Goal: Task Accomplishment & Management: Use online tool/utility

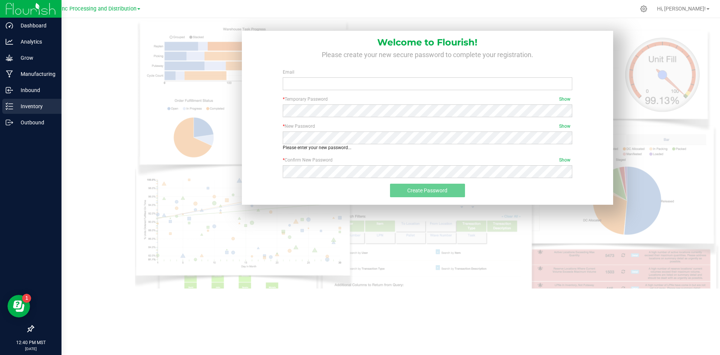
click at [28, 108] on p "Inventory" at bounding box center [35, 106] width 45 height 9
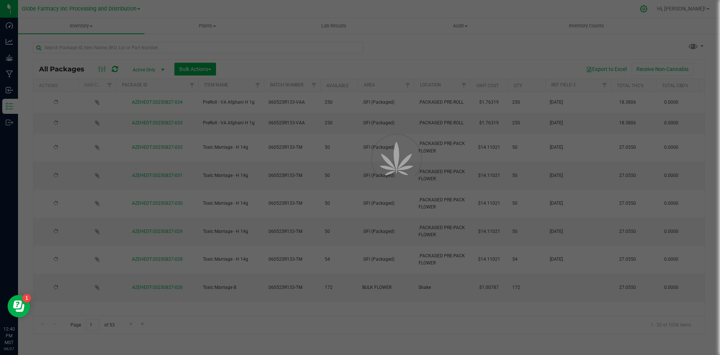
click at [671, 10] on div at bounding box center [360, 177] width 720 height 355
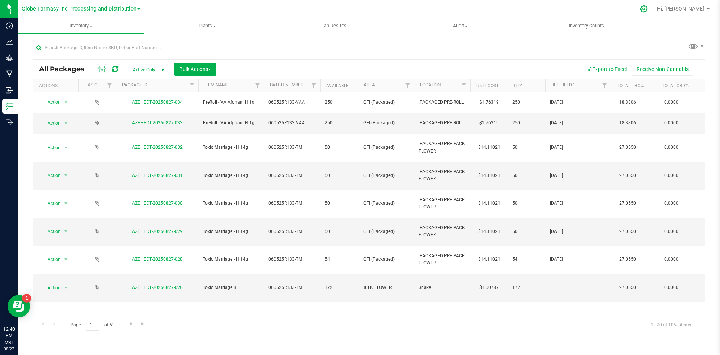
click at [648, 8] on icon at bounding box center [644, 8] width 7 height 7
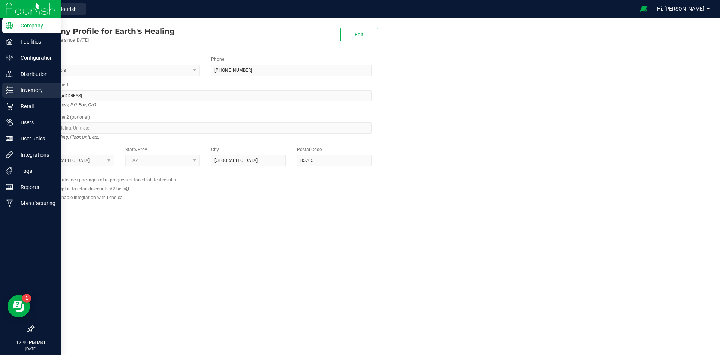
click at [12, 92] on icon at bounding box center [10, 90] width 8 height 8
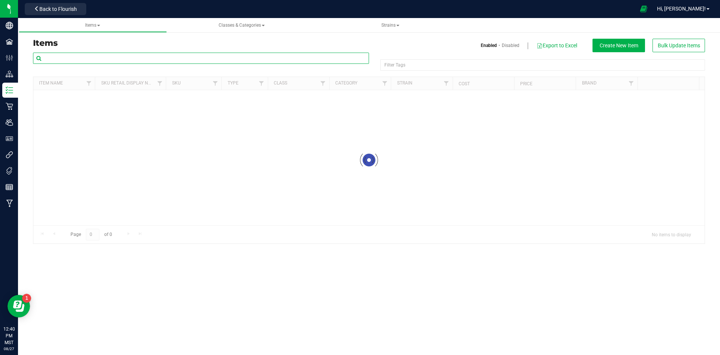
click at [149, 58] on input "text" at bounding box center [201, 58] width 336 height 11
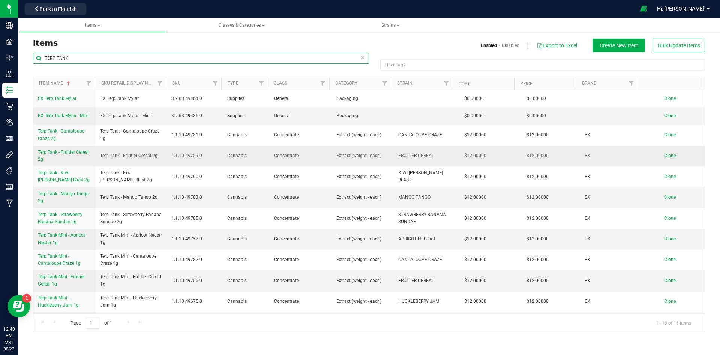
type input "TERP TANK"
drag, startPoint x: 98, startPoint y: 153, endPoint x: 159, endPoint y: 154, distance: 61.2
click at [159, 154] on td "Terp Tank - Fruitier Cereal 2g" at bounding box center [132, 156] width 72 height 21
copy span "Terp Tank - Fruitier Cereal 2g"
click at [669, 154] on span "Clone" at bounding box center [671, 155] width 12 height 5
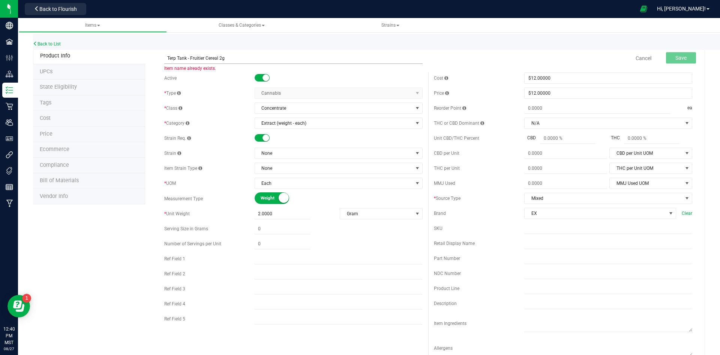
drag, startPoint x: 217, startPoint y: 57, endPoint x: 189, endPoint y: 58, distance: 28.2
click at [189, 58] on input "Terp Tank - Fruitier Cereal 2g" at bounding box center [293, 58] width 259 height 11
type input "Terp Tank - Sour Apple Jolly 2g"
click at [270, 156] on span "None" at bounding box center [334, 153] width 158 height 11
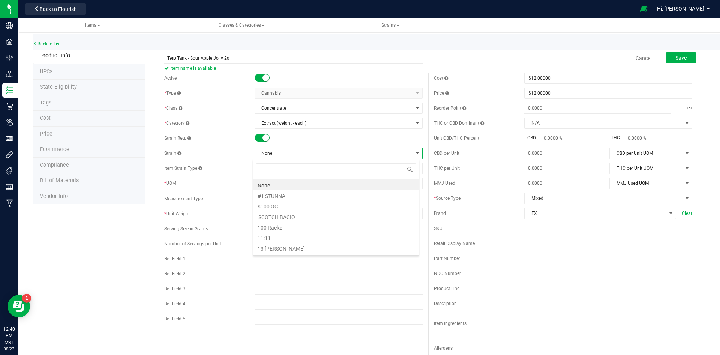
scroll to position [11, 167]
type input "sour apple j"
click at [302, 182] on li "SOUR APPLE JOLLY" at bounding box center [336, 184] width 166 height 11
click at [682, 55] on button "Save" at bounding box center [681, 57] width 30 height 11
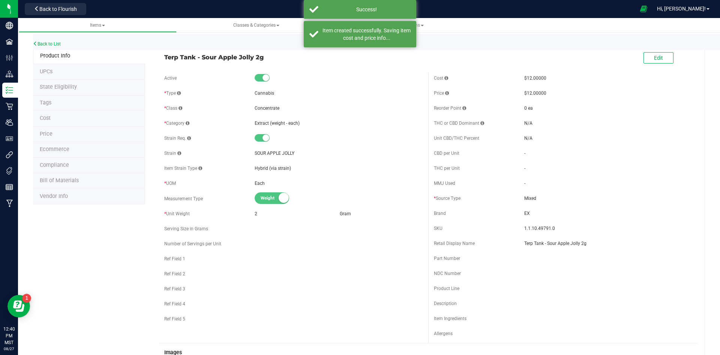
click at [60, 149] on span "Ecommerce" at bounding box center [55, 149] width 30 height 6
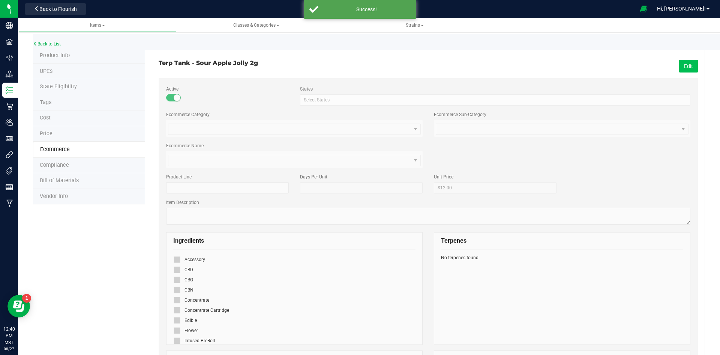
click at [687, 67] on button "Edit" at bounding box center [689, 66] width 19 height 13
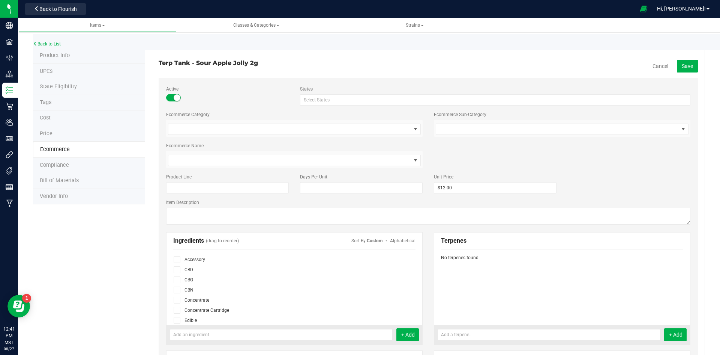
click at [176, 310] on icon at bounding box center [177, 310] width 5 height 0
click at [0, 0] on input "checkbox" at bounding box center [0, 0] width 0 height 0
click at [685, 67] on span "Save" at bounding box center [687, 66] width 11 height 6
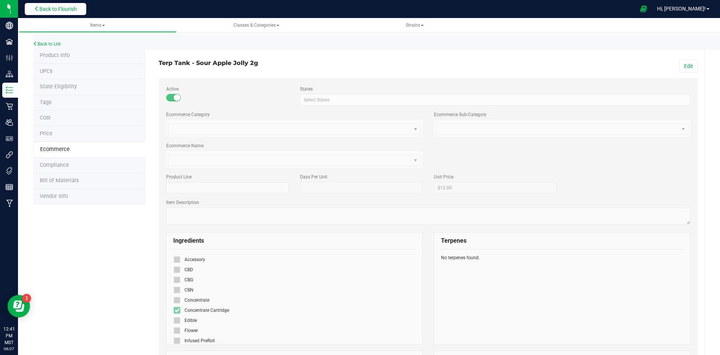
click at [63, 5] on button "Back to Flourish" at bounding box center [56, 9] width 62 height 12
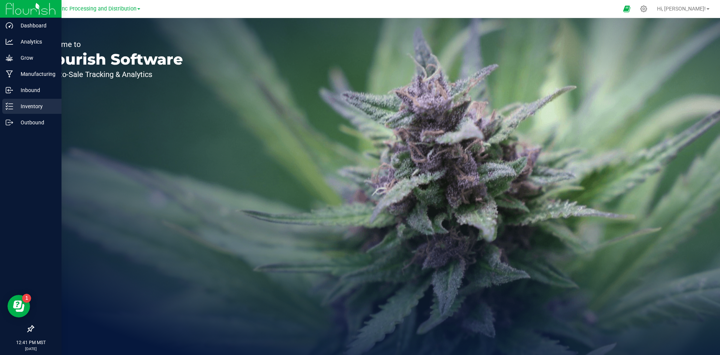
click at [14, 109] on p "Inventory" at bounding box center [35, 106] width 45 height 9
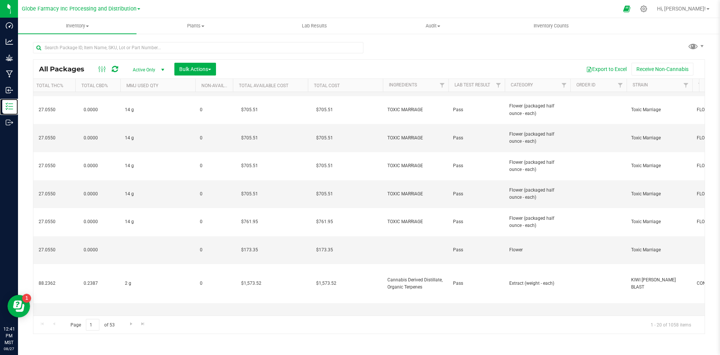
scroll to position [0, 614]
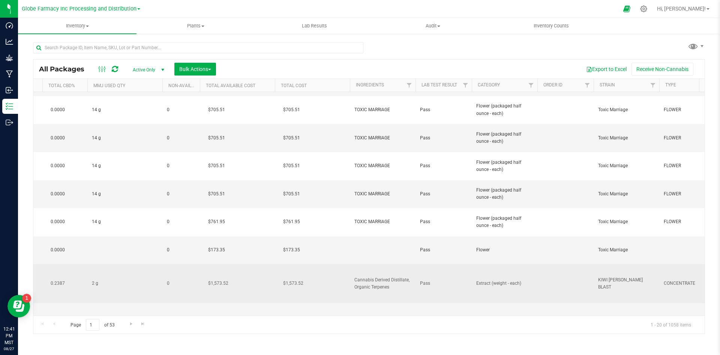
click at [377, 276] on span "Cannabis Derived Distillate, Organic Terpenes" at bounding box center [383, 283] width 57 height 14
drag, startPoint x: 412, startPoint y: 227, endPoint x: 340, endPoint y: 230, distance: 72.9
click at [340, 264] on tr "Action Action Adjust qty Create package Edit attributes Global inventory Locate…" at bounding box center [314, 283] width 1788 height 39
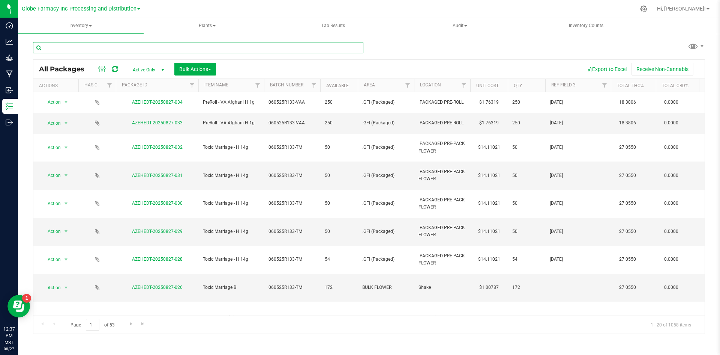
click at [189, 48] on input "text" at bounding box center [198, 47] width 331 height 11
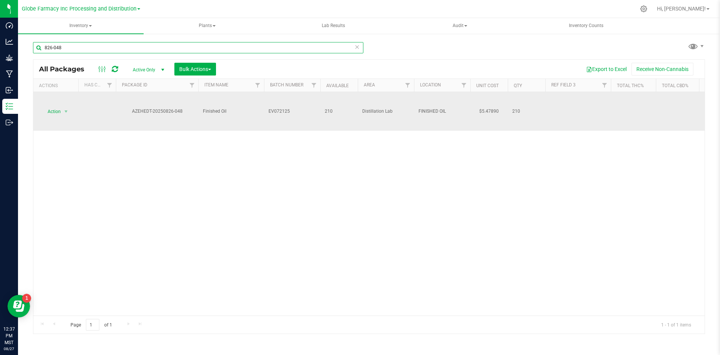
type input "826-048"
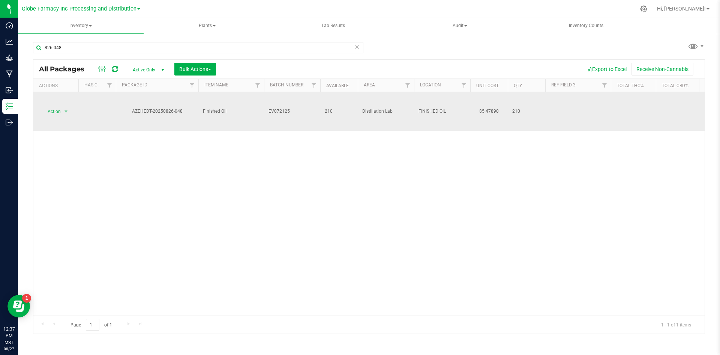
click at [288, 111] on span "EV072125" at bounding box center [292, 111] width 47 height 7
type input "EV072125-SAJ"
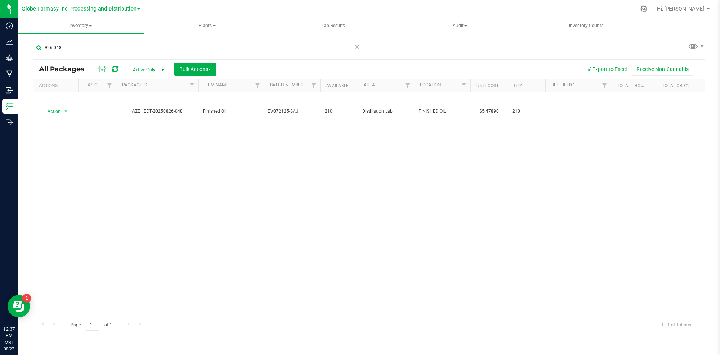
click at [239, 138] on div "All Packages Active Only Active Only Lab Samples Locked All Bulk Actions Add to…" at bounding box center [369, 196] width 672 height 274
click at [113, 65] on icon at bounding box center [115, 69] width 6 height 8
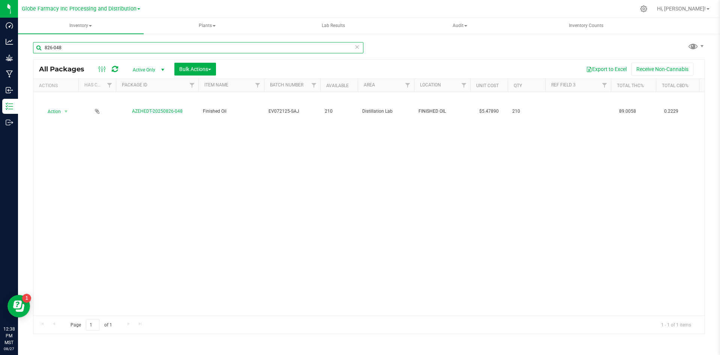
click at [103, 52] on input "826-048" at bounding box center [198, 47] width 331 height 11
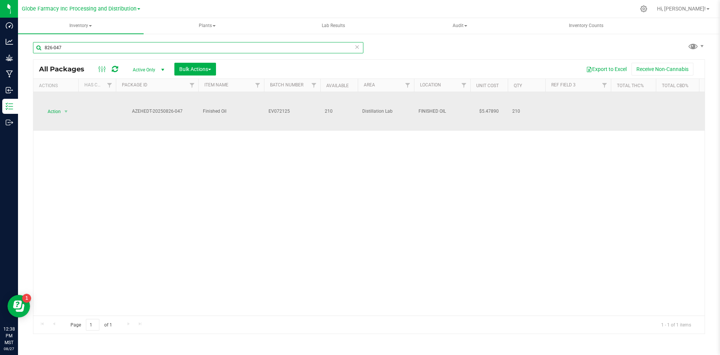
type input "826-047"
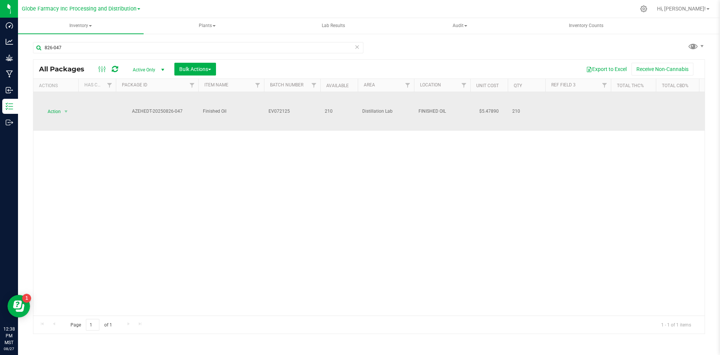
click at [290, 110] on span "EV072125" at bounding box center [292, 111] width 47 height 7
type input "EV072125-SAJ"
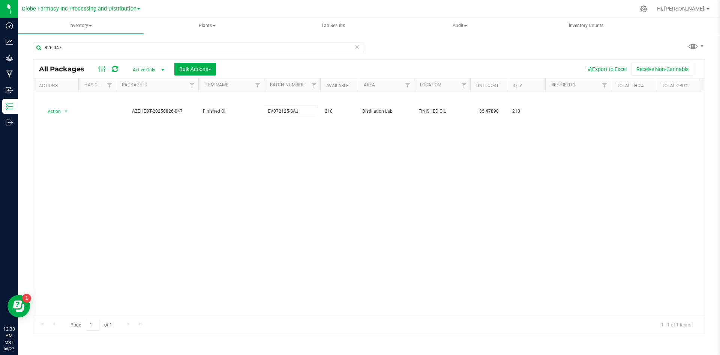
click at [201, 164] on div "All Packages Active Only Active Only Lab Samples Locked All Bulk Actions Add to…" at bounding box center [369, 196] width 672 height 274
click at [116, 69] on icon at bounding box center [115, 69] width 6 height 8
click at [192, 68] on span "Bulk Actions" at bounding box center [195, 69] width 32 height 6
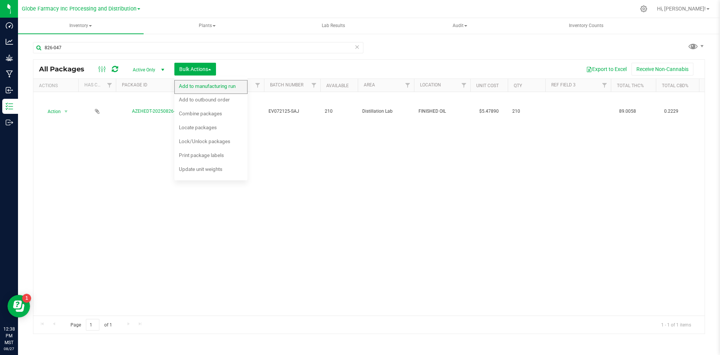
click at [202, 86] on span "Add to manufacturing run" at bounding box center [207, 86] width 57 height 6
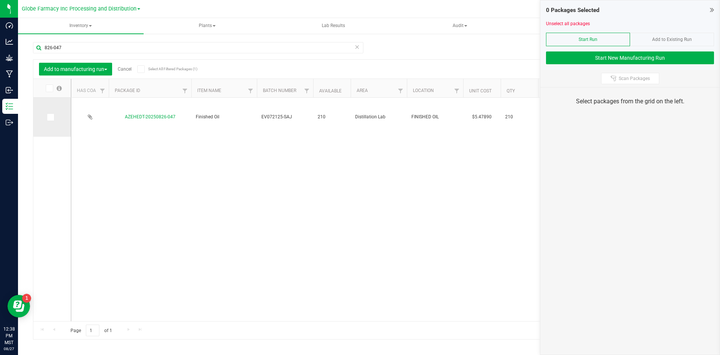
click at [50, 117] on icon at bounding box center [50, 117] width 5 height 0
click at [0, 0] on input "checkbox" at bounding box center [0, 0] width 0 height 0
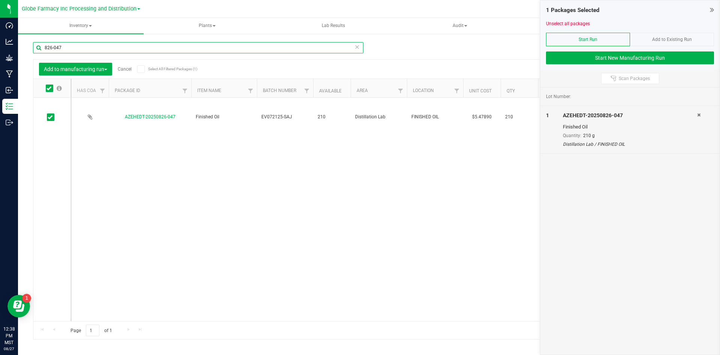
click at [65, 46] on input "826-047" at bounding box center [198, 47] width 331 height 11
type input "826-048"
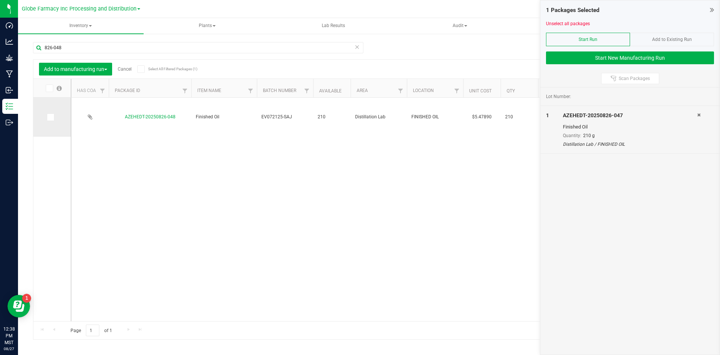
click at [51, 117] on icon at bounding box center [50, 117] width 5 height 0
click at [0, 0] on input "checkbox" at bounding box center [0, 0] width 0 height 0
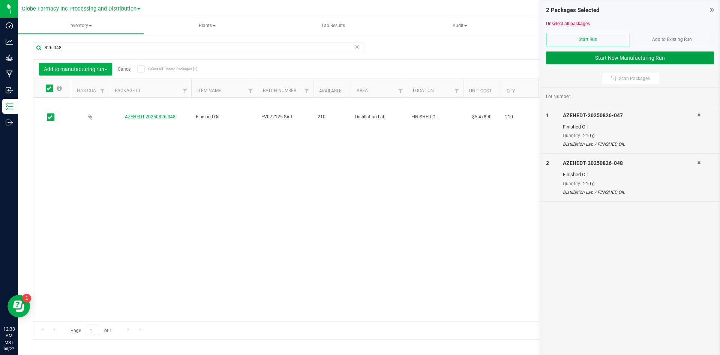
click at [617, 53] on button "Start New Manufacturing Run" at bounding box center [630, 57] width 168 height 13
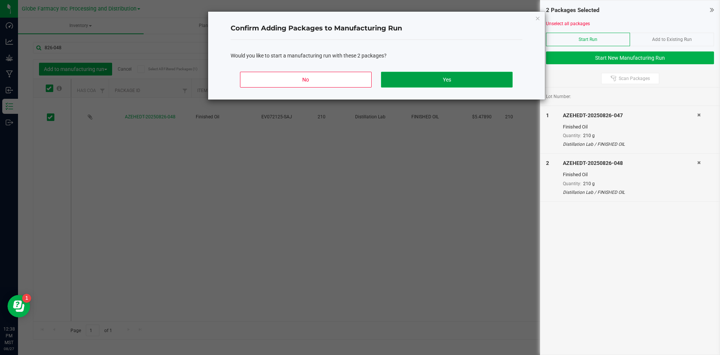
click at [435, 84] on button "Yes" at bounding box center [446, 80] width 131 height 16
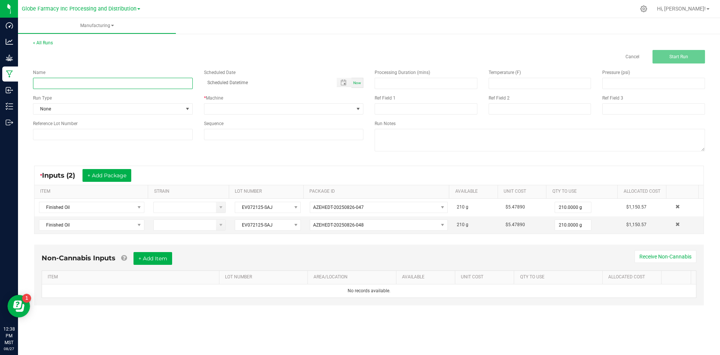
click at [124, 89] on input at bounding box center [113, 83] width 160 height 11
type input "TERP TANK SOUR APPLE JOLLY 2G"
click at [248, 107] on span at bounding box center [280, 109] width 150 height 11
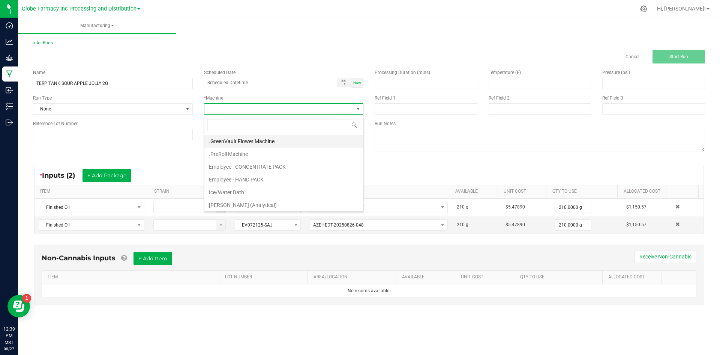
scroll to position [11, 159]
click at [248, 164] on li "Employee - CONCENTRATE PACK" at bounding box center [284, 166] width 159 height 13
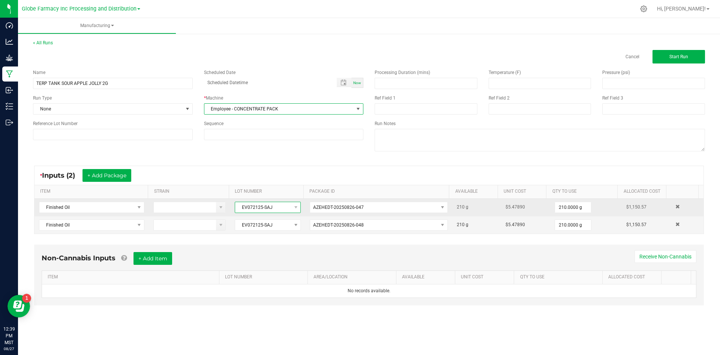
click at [236, 205] on span "EV072125-SAJ" at bounding box center [263, 207] width 56 height 11
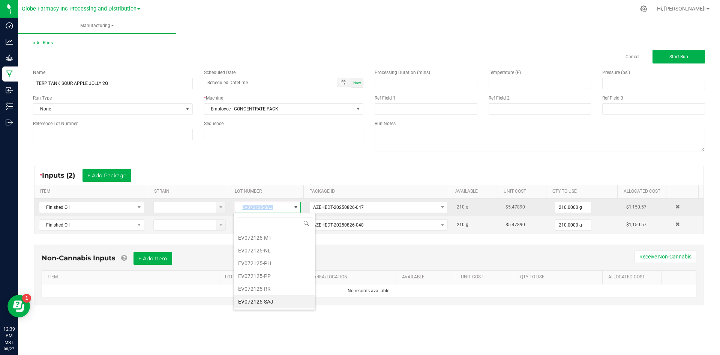
drag, startPoint x: 236, startPoint y: 204, endPoint x: 279, endPoint y: 210, distance: 43.5
click at [279, 210] on span "EV072125-SAJ" at bounding box center [263, 207] width 56 height 11
copy span "EV072125-SAJ"
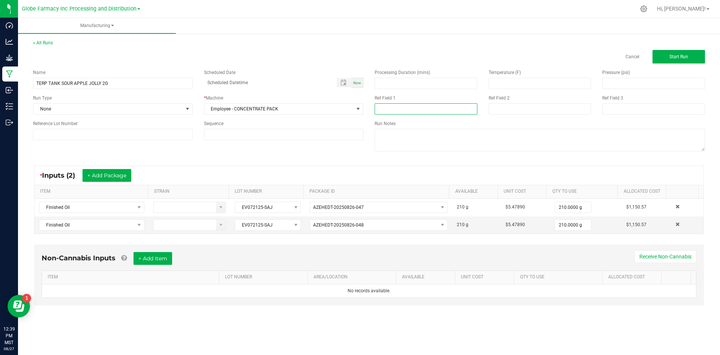
paste input "EV072125-SAJ"
type input "EV072125-SAJ"
click at [496, 112] on input at bounding box center [540, 108] width 103 height 11
type input "[DATE] VAPES"
click at [140, 257] on button "+ Add Item" at bounding box center [153, 258] width 39 height 13
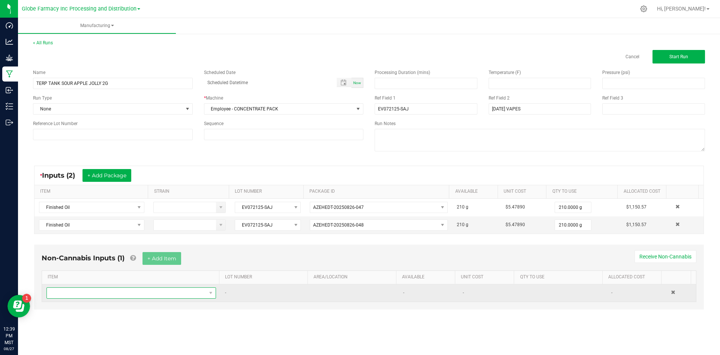
click at [144, 291] on span "NO DATA FOUND" at bounding box center [126, 292] width 159 height 11
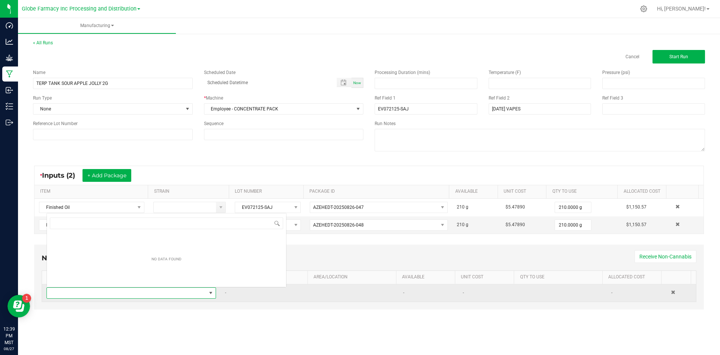
scroll to position [11, 167]
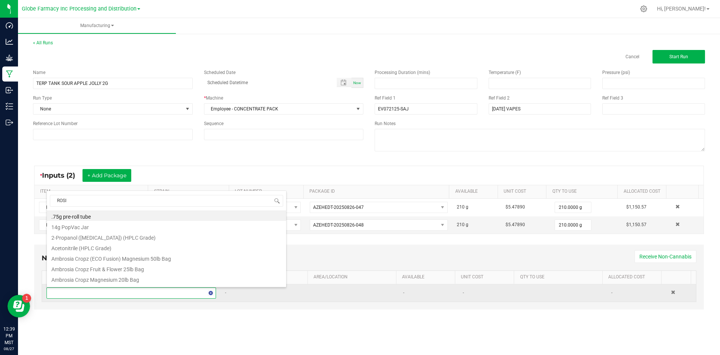
type input "ROSIN"
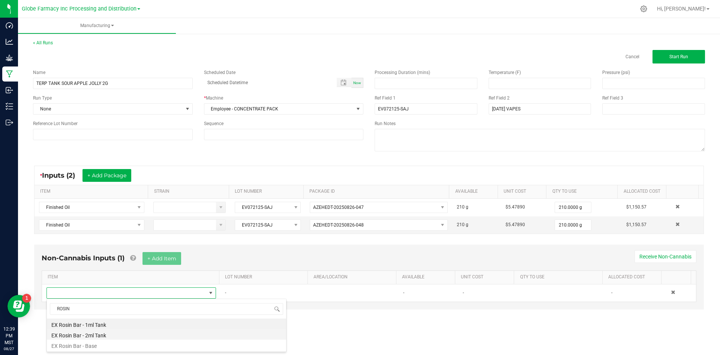
click at [100, 333] on li "EX Rosin Bar - 2ml Tank" at bounding box center [166, 334] width 239 height 11
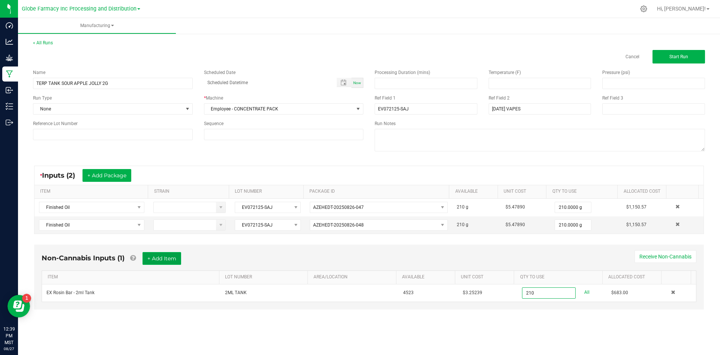
type input "210 ea"
click at [165, 260] on button "+ Add Item" at bounding box center [162, 258] width 39 height 13
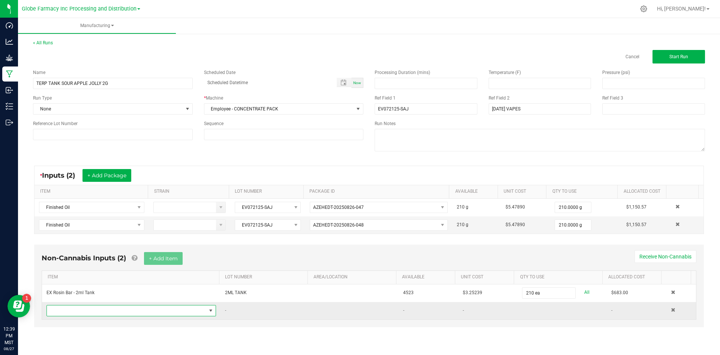
click at [123, 309] on span "NO DATA FOUND" at bounding box center [126, 310] width 159 height 11
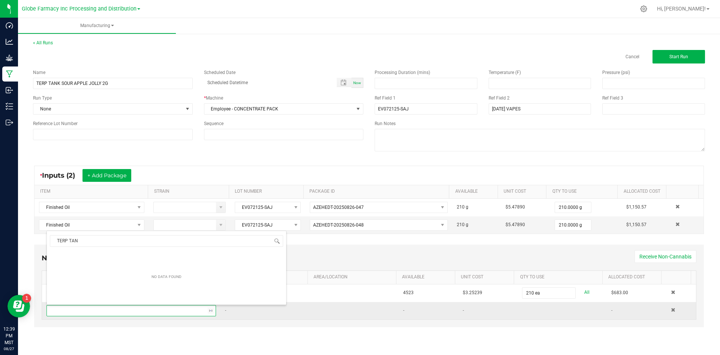
type input "TERP TANK"
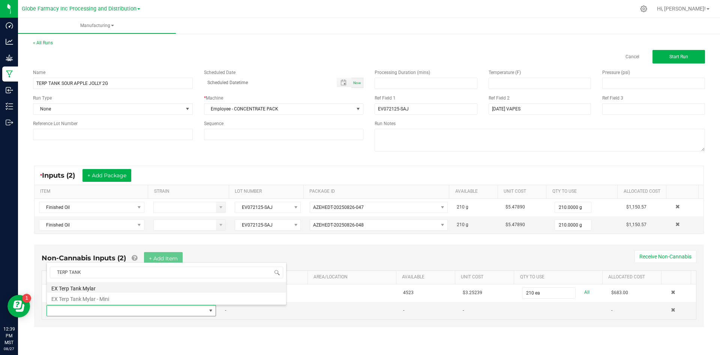
click at [93, 287] on li "EX Terp Tank Mylar" at bounding box center [166, 287] width 239 height 11
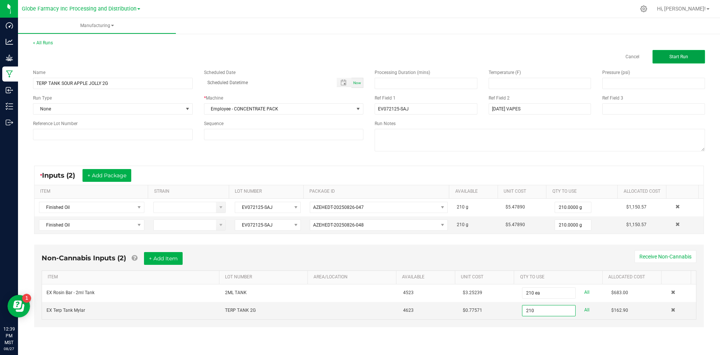
type input "210 ea"
click at [699, 51] on button "Start Run" at bounding box center [679, 57] width 53 height 14
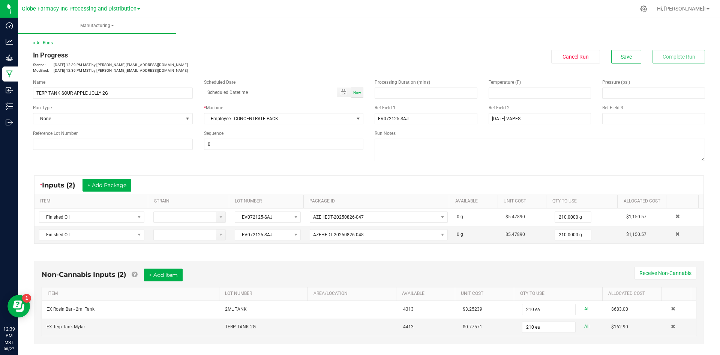
scroll to position [142, 0]
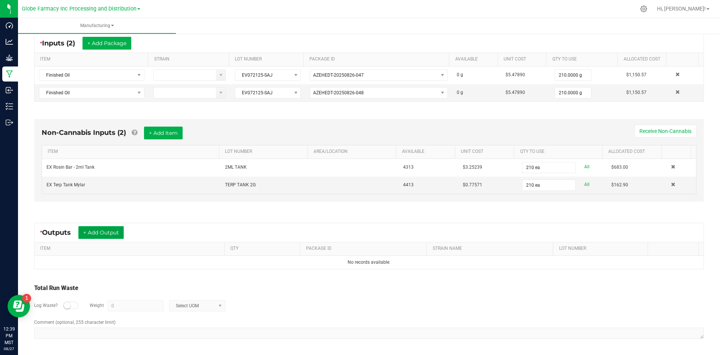
click at [102, 232] on button "+ Add Output" at bounding box center [100, 232] width 45 height 13
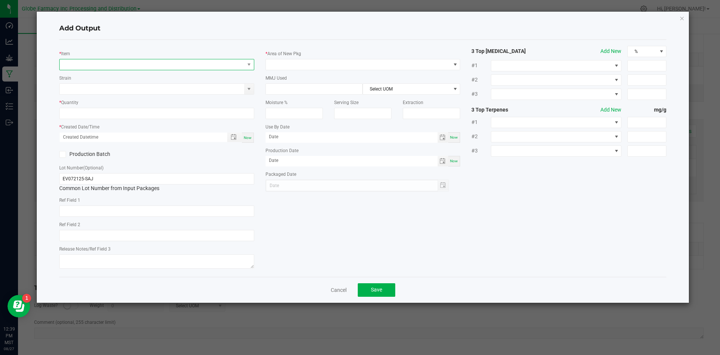
click at [118, 64] on span "NO DATA FOUND" at bounding box center [152, 64] width 185 height 11
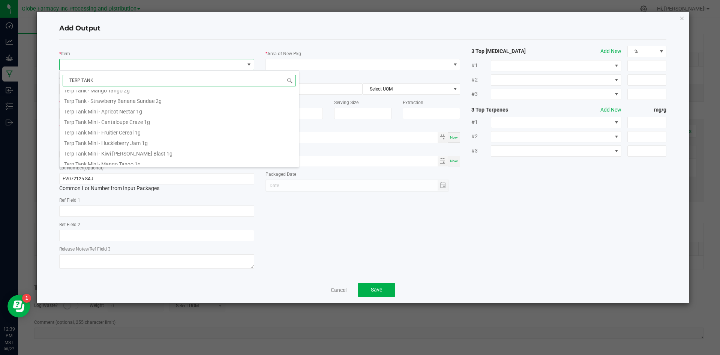
scroll to position [72, 0]
type input "TERP TANK"
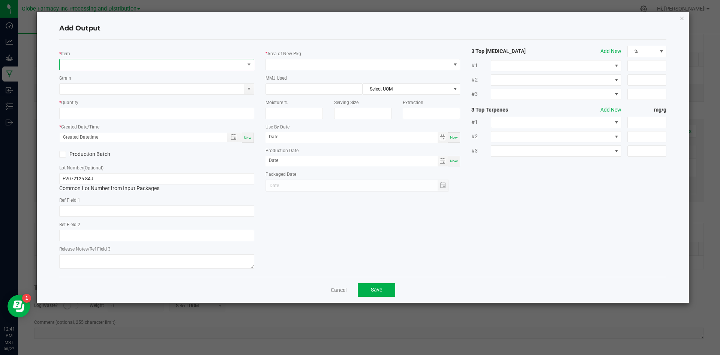
click at [93, 63] on span "NO DATA FOUND" at bounding box center [152, 64] width 185 height 11
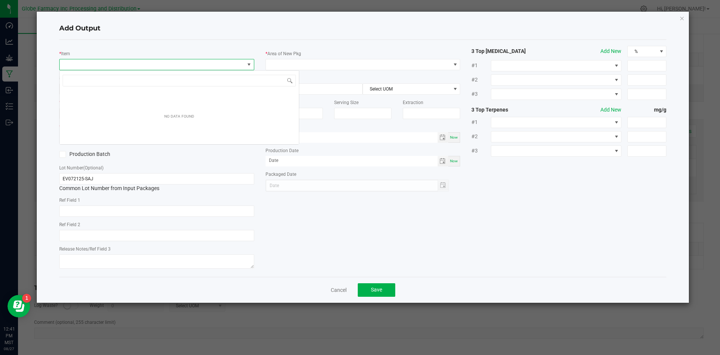
scroll to position [11, 195]
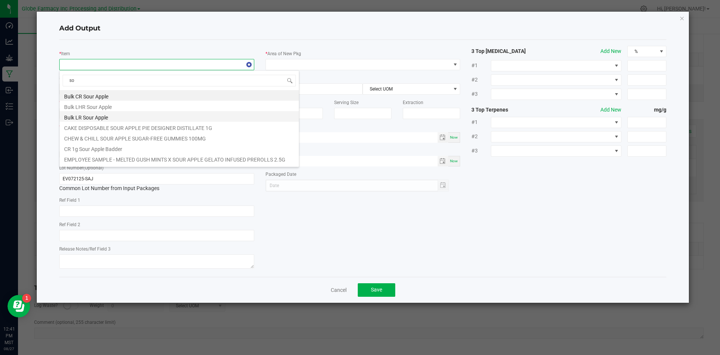
type input "s"
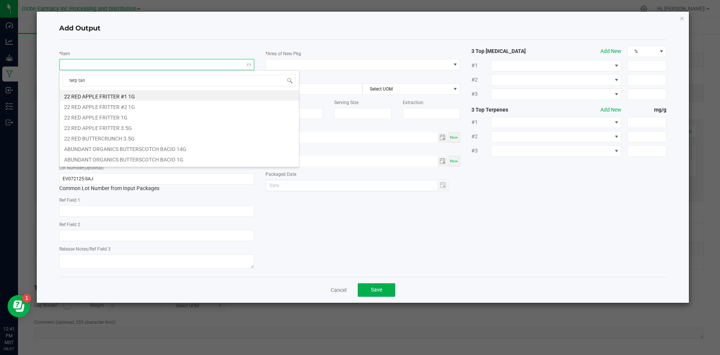
type input "terp tank"
click at [111, 140] on li "Terp Tank - Sour Apple Jolly 2g" at bounding box center [179, 137] width 239 height 11
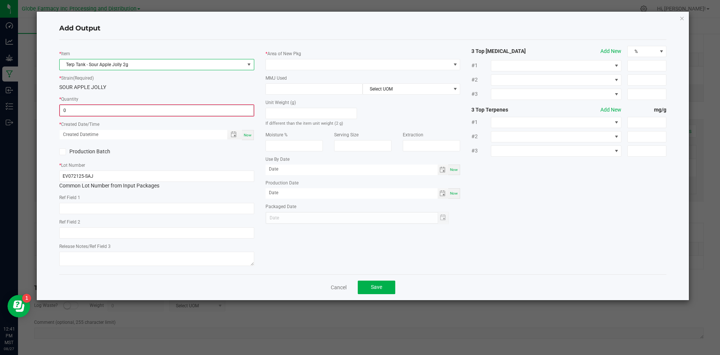
click at [109, 113] on input "0" at bounding box center [157, 110] width 194 height 11
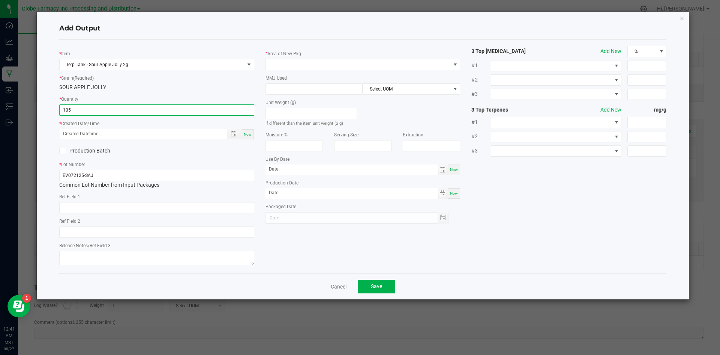
type input "105 ea"
click at [246, 131] on div "Now" at bounding box center [248, 134] width 12 height 10
type input "[DATE] 12:41 PM"
type input "[DATE]"
click at [170, 201] on div "Ref Field 1" at bounding box center [156, 202] width 195 height 21
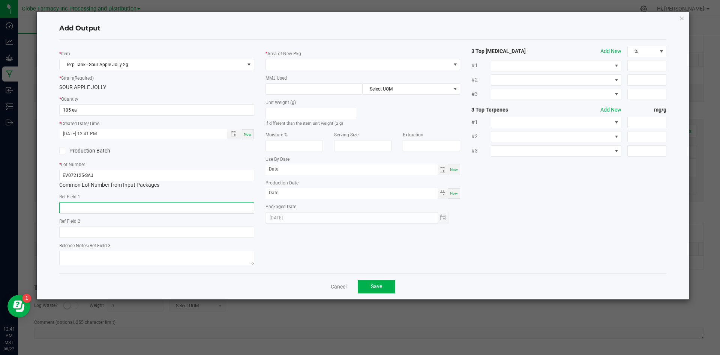
click at [174, 211] on input "text" at bounding box center [156, 207] width 195 height 11
type input "CONCENTRATE"
type input "SOUR APPLE JOLLY"
type textarea "[DATE]"
click at [286, 60] on span at bounding box center [358, 64] width 185 height 11
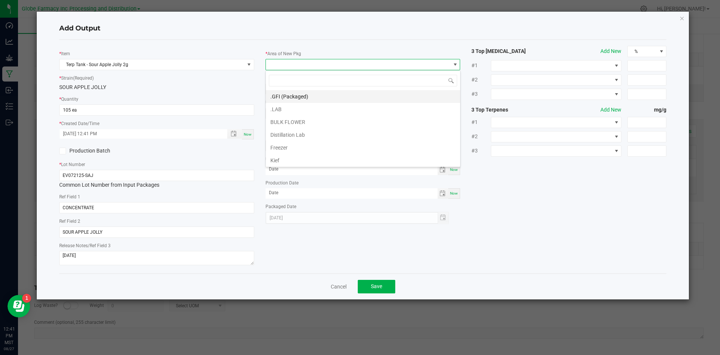
click at [283, 96] on li ".GFI (Packaged)" at bounding box center [363, 96] width 194 height 13
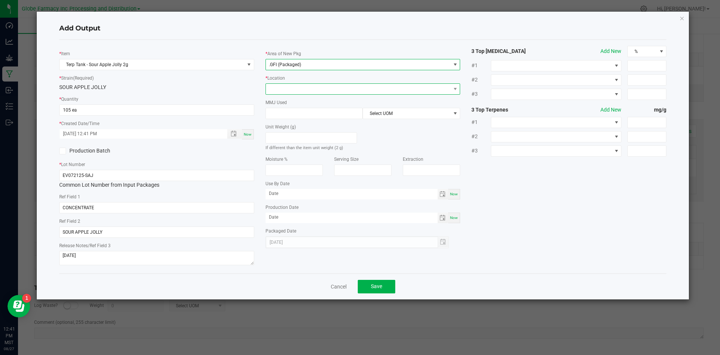
click at [283, 88] on span at bounding box center [358, 89] width 185 height 11
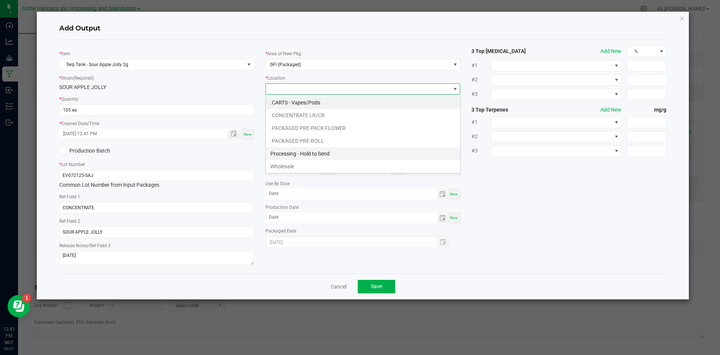
click at [298, 155] on li "Processing - Hold to Send" at bounding box center [363, 153] width 194 height 13
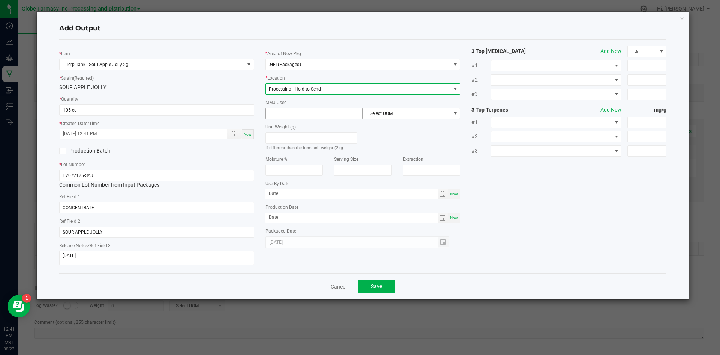
click at [292, 111] on input at bounding box center [314, 113] width 97 height 11
type input "2"
click at [392, 114] on span "Select UOM" at bounding box center [406, 113] width 87 height 11
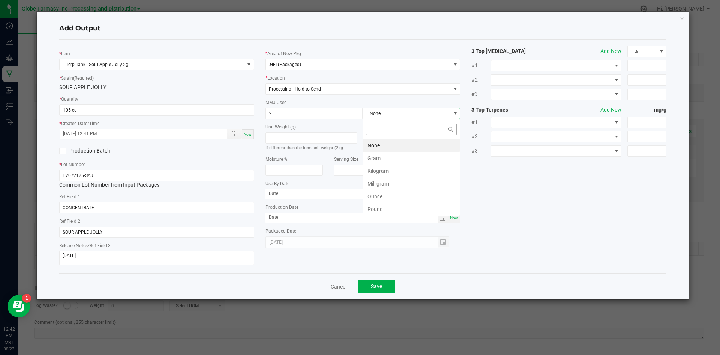
scroll to position [11, 98]
click at [382, 156] on li "Gram" at bounding box center [411, 158] width 97 height 13
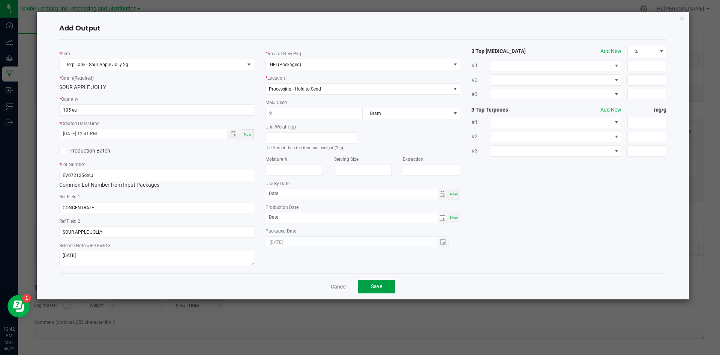
click at [381, 292] on button "Save" at bounding box center [377, 287] width 38 height 14
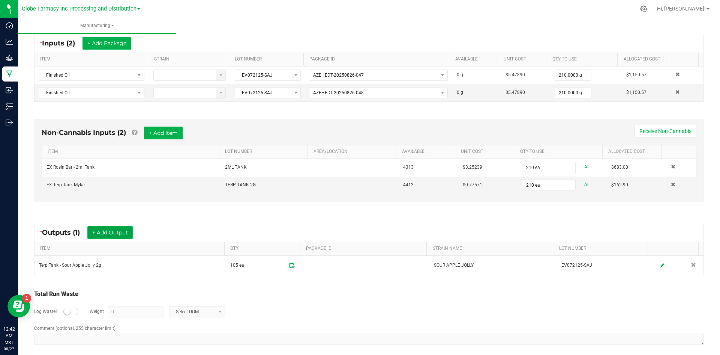
click at [123, 226] on button "+ Add Output" at bounding box center [109, 232] width 45 height 13
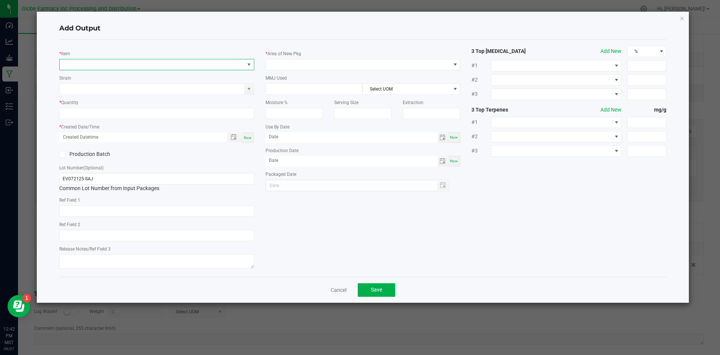
click at [126, 68] on span "NO DATA FOUND" at bounding box center [152, 64] width 185 height 11
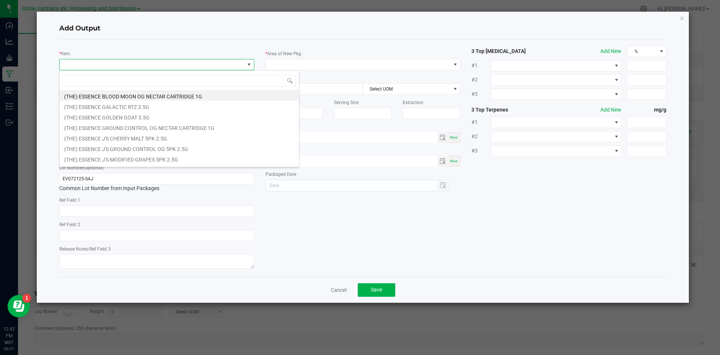
scroll to position [11, 195]
type input "TERP TANK"
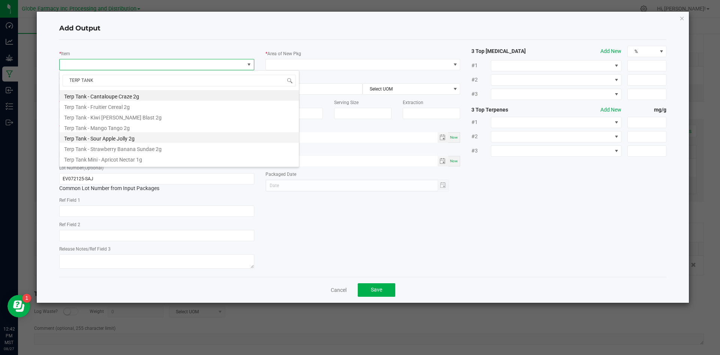
click at [122, 141] on li "Terp Tank - Sour Apple Jolly 2g" at bounding box center [179, 137] width 239 height 11
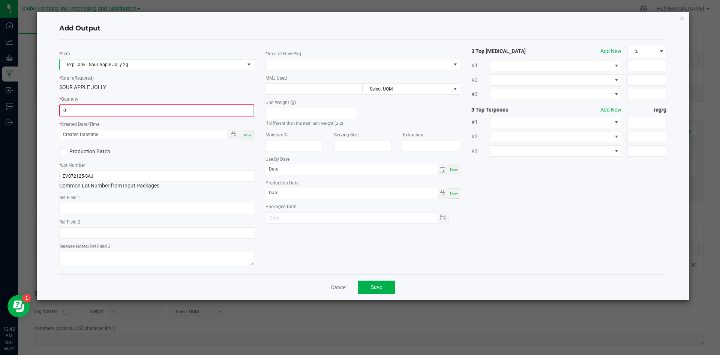
click at [117, 106] on input "0" at bounding box center [157, 110] width 194 height 11
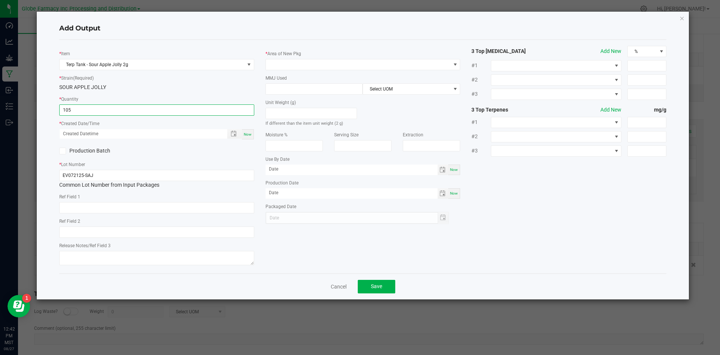
type input "105 ea"
click at [250, 137] on div "Now" at bounding box center [248, 134] width 12 height 10
type input "[DATE] 12:42 PM"
type input "[DATE]"
click at [87, 212] on input "text" at bounding box center [156, 207] width 195 height 11
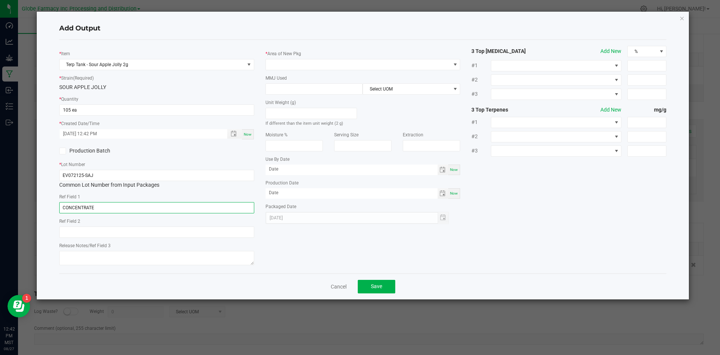
type input "CONCENTRATE"
type input "T"
type input "SOUR APPLE JOLLY"
click at [92, 260] on textarea "08/29" at bounding box center [156, 258] width 195 height 14
type textarea "[DATE]"
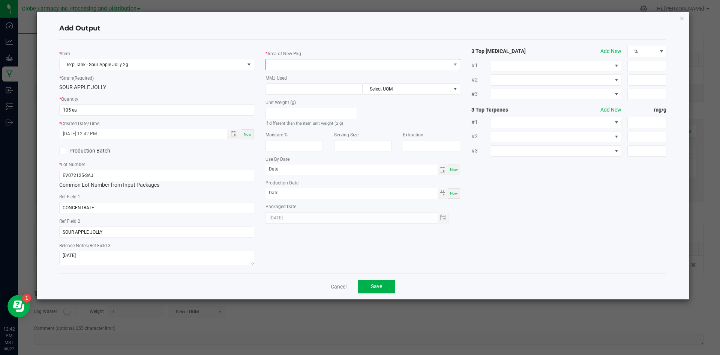
click at [293, 60] on span at bounding box center [358, 64] width 185 height 11
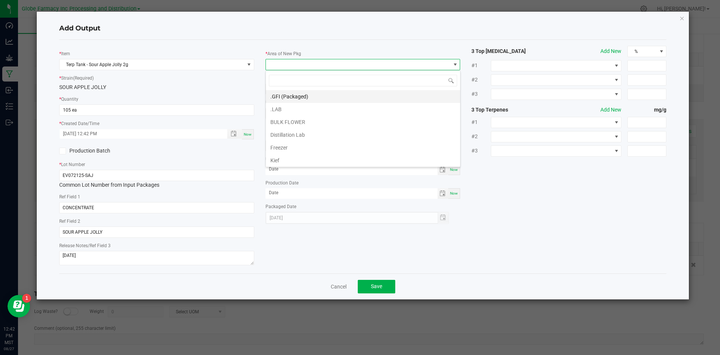
click at [288, 92] on li ".GFI (Packaged)" at bounding box center [363, 96] width 194 height 13
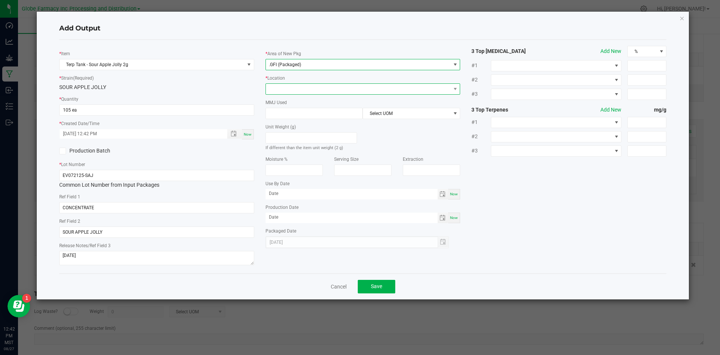
click at [288, 87] on span at bounding box center [358, 89] width 185 height 11
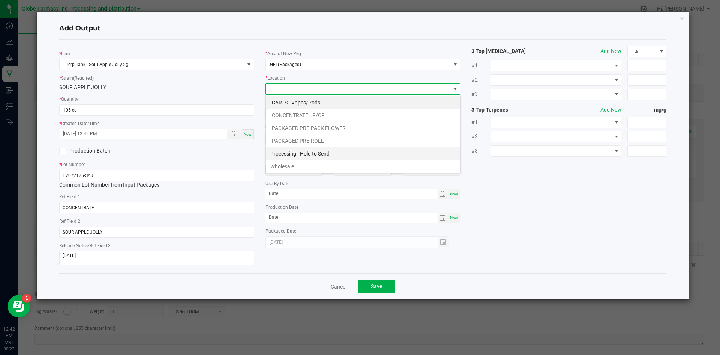
click at [302, 157] on li "Processing - Hold to Send" at bounding box center [363, 153] width 194 height 13
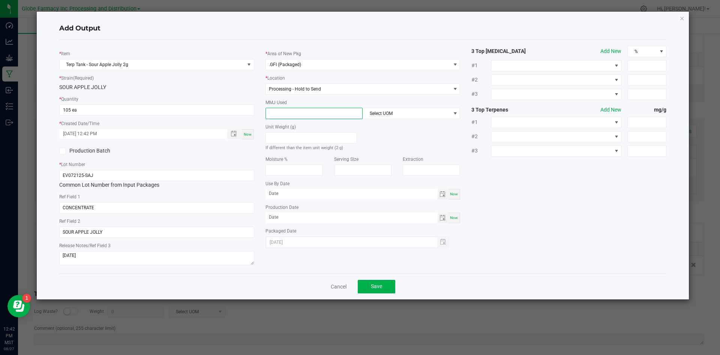
click at [289, 113] on input at bounding box center [314, 113] width 97 height 11
type input "2"
click at [389, 116] on span "Select UOM" at bounding box center [406, 113] width 87 height 11
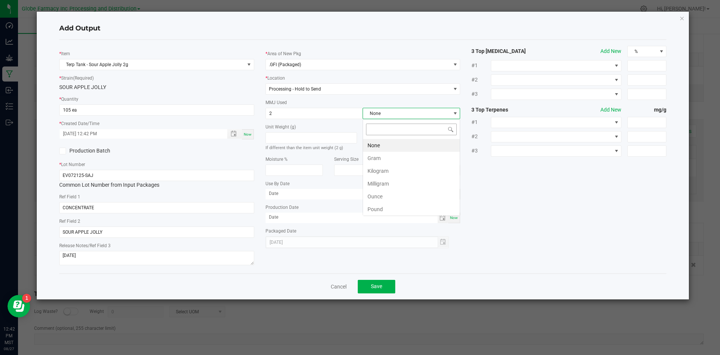
scroll to position [11, 98]
click at [383, 157] on li "Gram" at bounding box center [411, 158] width 97 height 13
click at [381, 282] on button "Save" at bounding box center [377, 287] width 38 height 14
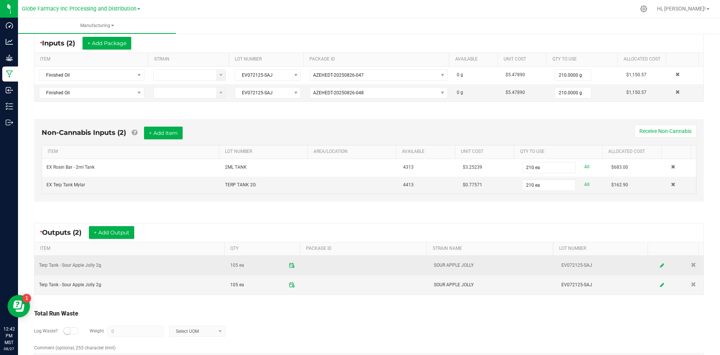
click at [331, 266] on td at bounding box center [366, 266] width 128 height 20
click at [660, 265] on icon at bounding box center [662, 264] width 5 height 5
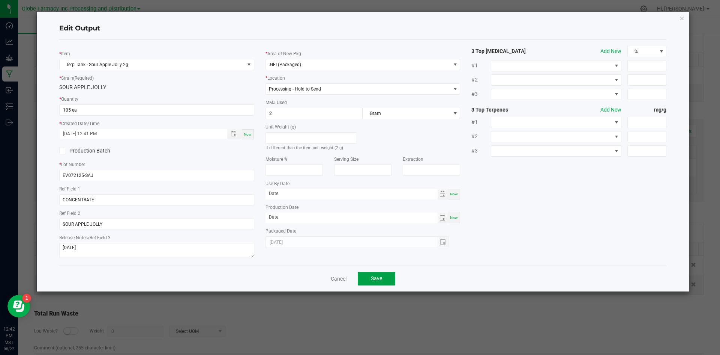
click at [374, 278] on span "Save" at bounding box center [376, 278] width 11 height 6
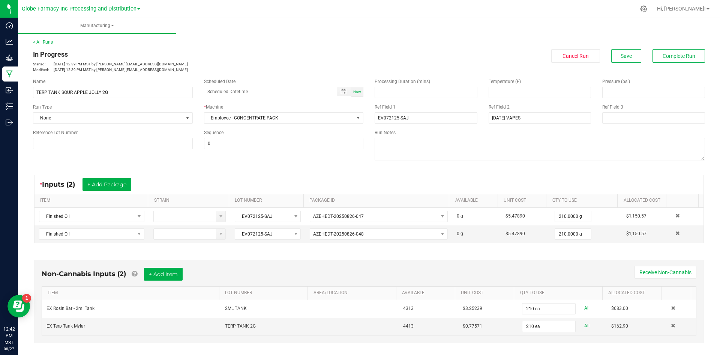
scroll to position [0, 0]
click at [663, 57] on span "Complete Run" at bounding box center [679, 57] width 33 height 6
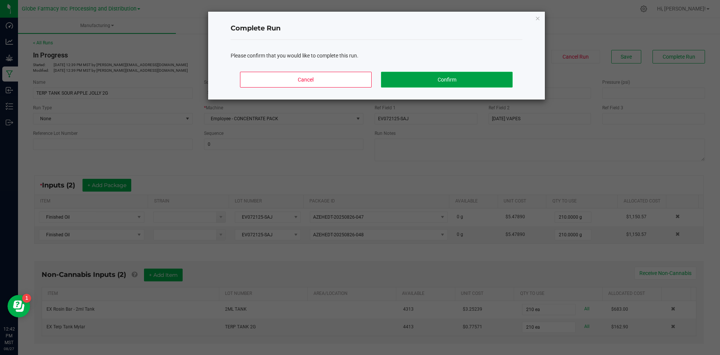
click at [444, 83] on button "Confirm" at bounding box center [446, 80] width 131 height 16
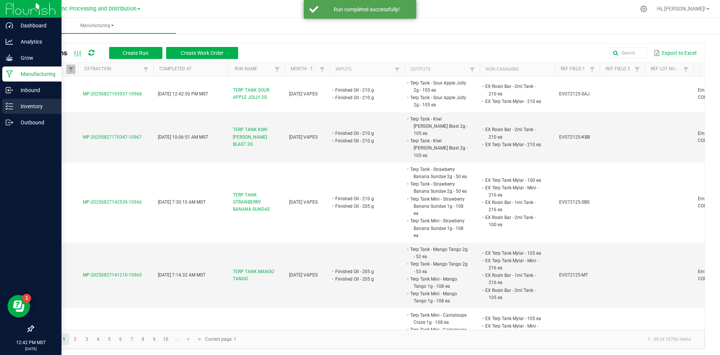
click at [17, 100] on div "Inventory" at bounding box center [31, 106] width 59 height 15
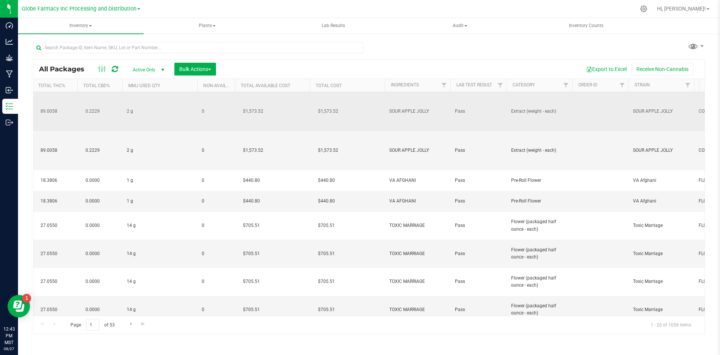
click at [430, 108] on span "SOUR APPLE JOLLY" at bounding box center [417, 111] width 57 height 7
drag, startPoint x: 429, startPoint y: 107, endPoint x: 385, endPoint y: 106, distance: 43.2
click at [385, 106] on input "SOUR APPLE JOLLY" at bounding box center [416, 111] width 63 height 12
type input "Cannabis Derived Distillate, Organic Terpenes"
click at [408, 92] on div "All Packages Active Only Active Only Lab Samples Locked All Bulk Actions Add to…" at bounding box center [369, 196] width 672 height 274
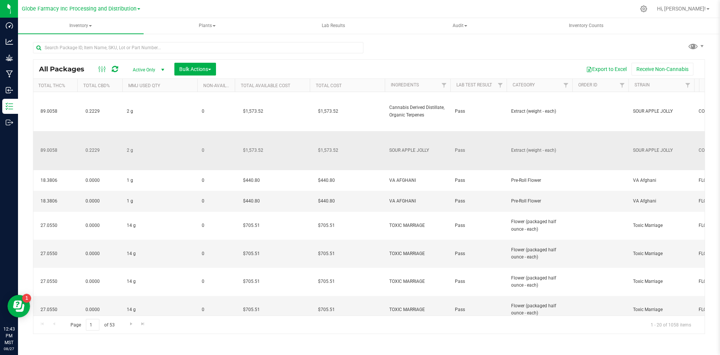
click at [401, 152] on span "SOUR APPLE JOLLY" at bounding box center [417, 150] width 57 height 7
drag, startPoint x: 432, startPoint y: 149, endPoint x: 387, endPoint y: 151, distance: 44.7
click at [387, 151] on input "SOUR APPLE JOLLY" at bounding box center [416, 150] width 63 height 12
type input "Cannabis Derived Distillate, Organic Terpenes"
click at [378, 134] on div "All Packages Active Only Active Only Lab Samples Locked All Bulk Actions Add to…" at bounding box center [369, 196] width 672 height 274
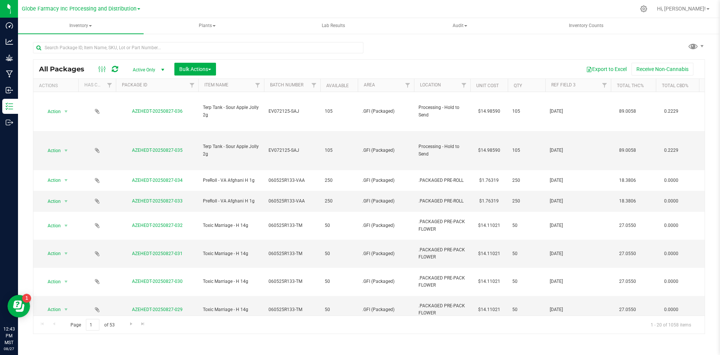
click at [109, 69] on span at bounding box center [103, 69] width 14 height 9
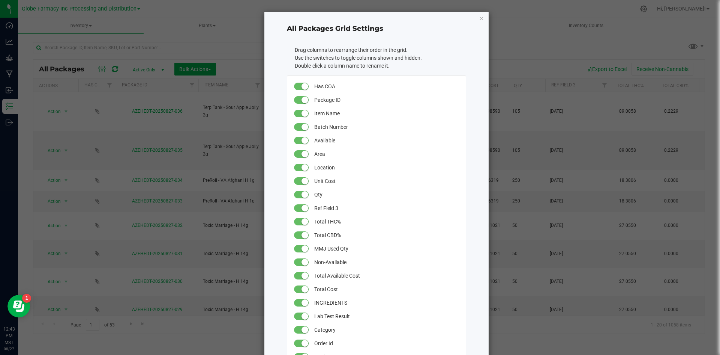
click at [174, 53] on ngb-modal-window "All Packages Grid Settings Drag columns to rearrange their order in the grid. U…" at bounding box center [363, 177] width 726 height 355
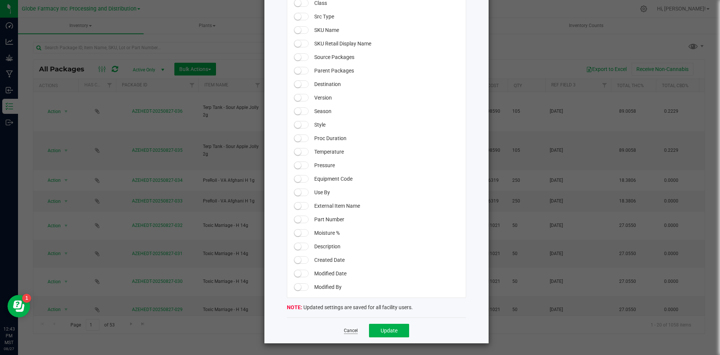
click at [350, 328] on link "Cancel" at bounding box center [351, 330] width 14 height 6
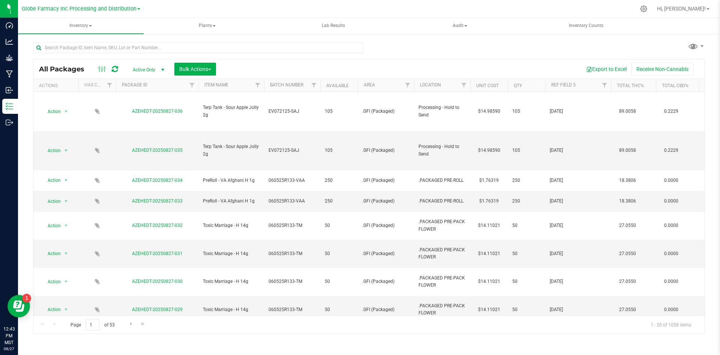
click at [117, 71] on icon at bounding box center [115, 69] width 6 height 8
click at [179, 72] on button "Bulk Actions" at bounding box center [195, 69] width 42 height 13
click at [203, 153] on span "Print package labels" at bounding box center [201, 155] width 45 height 6
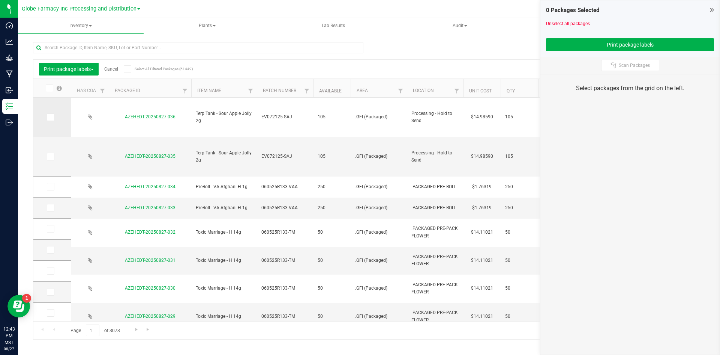
click at [50, 117] on icon at bounding box center [50, 117] width 5 height 0
click at [0, 0] on input "checkbox" at bounding box center [0, 0] width 0 height 0
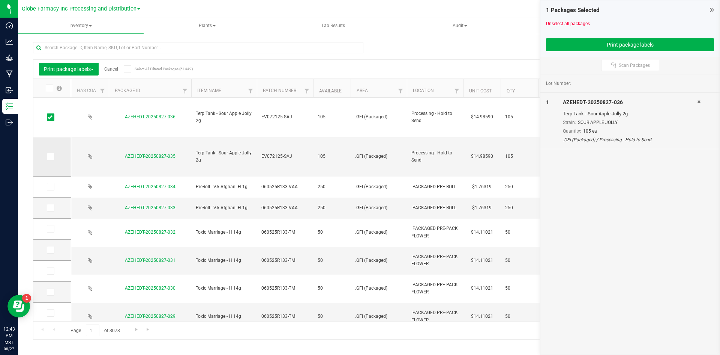
click at [49, 153] on span at bounding box center [51, 157] width 8 height 8
click at [0, 0] on input "checkbox" at bounding box center [0, 0] width 0 height 0
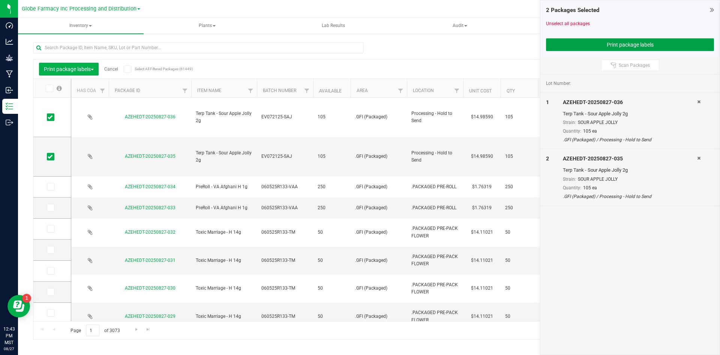
click at [608, 44] on button "Print package labels" at bounding box center [630, 44] width 168 height 13
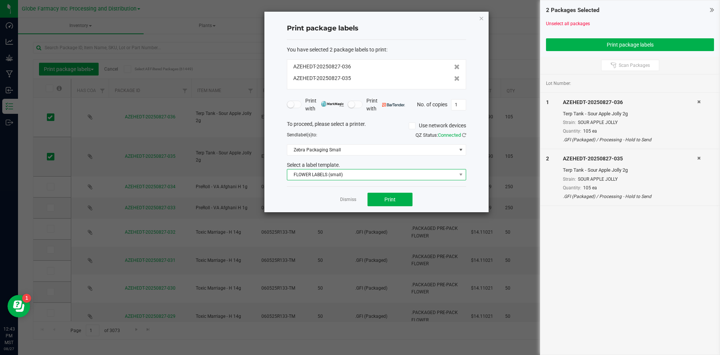
click at [359, 173] on span "FLOWER LABELS (small)" at bounding box center [371, 174] width 169 height 11
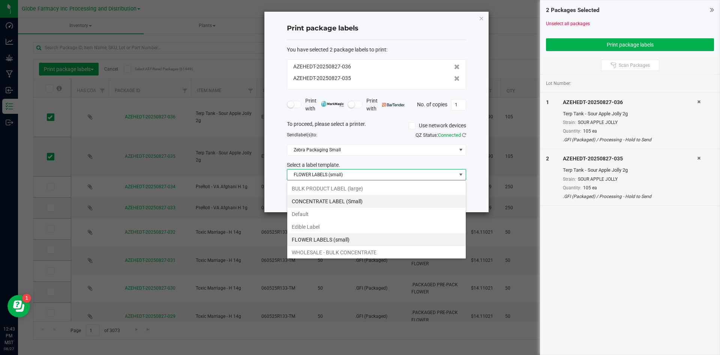
click at [354, 197] on li "CONCENTRATE LABEL (Small)" at bounding box center [376, 201] width 179 height 13
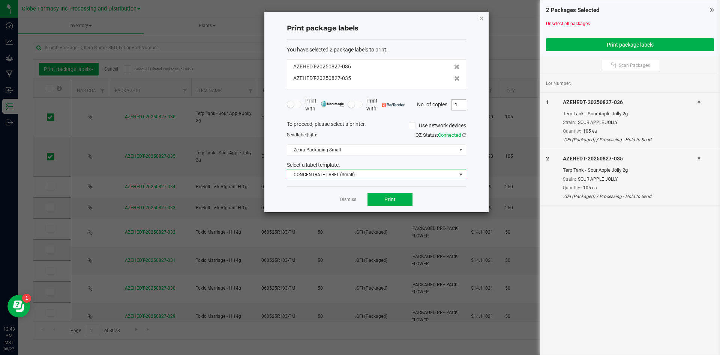
click at [460, 104] on input "1" at bounding box center [459, 104] width 14 height 11
click at [403, 198] on button "Print" at bounding box center [390, 199] width 45 height 14
click at [313, 176] on span "CONCENTRATE LABEL (Small)" at bounding box center [371, 174] width 169 height 11
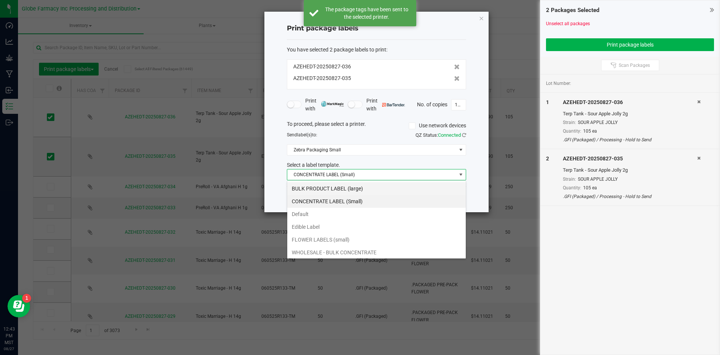
click at [316, 185] on li "BULK PRODUCT LABEL (large)" at bounding box center [376, 188] width 179 height 13
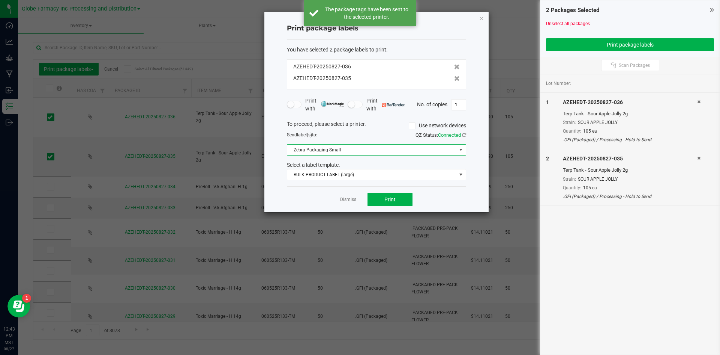
click at [320, 145] on span "Zebra Packaging Small" at bounding box center [371, 149] width 169 height 11
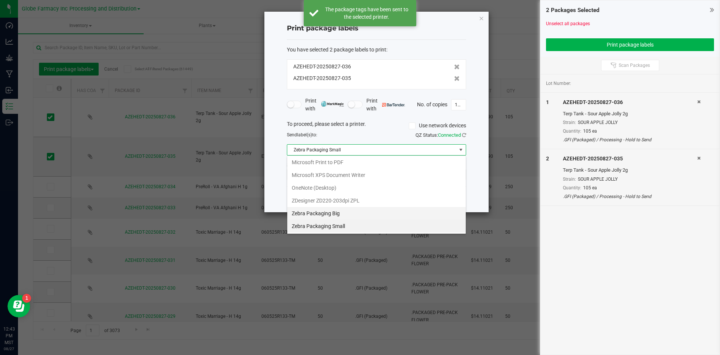
click at [322, 209] on Big "Zebra Packaging Big" at bounding box center [376, 213] width 179 height 13
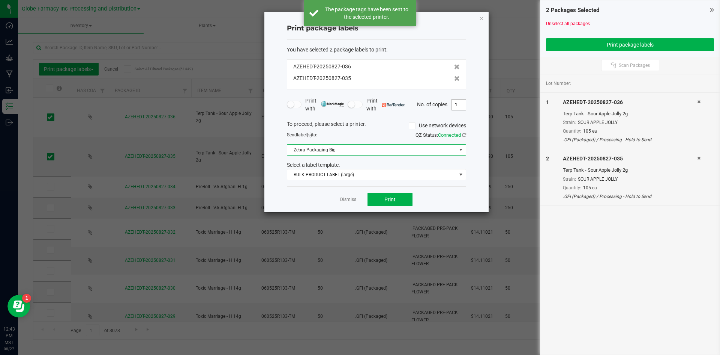
click at [466, 102] on span "105" at bounding box center [458, 104] width 15 height 11
click at [461, 104] on input "105" at bounding box center [459, 104] width 14 height 11
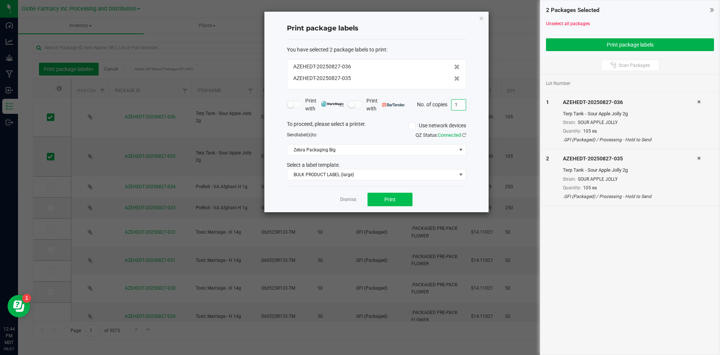
type input "1"
click at [388, 200] on span "Print" at bounding box center [390, 199] width 11 height 6
click at [350, 199] on link "Dismiss" at bounding box center [348, 199] width 16 height 6
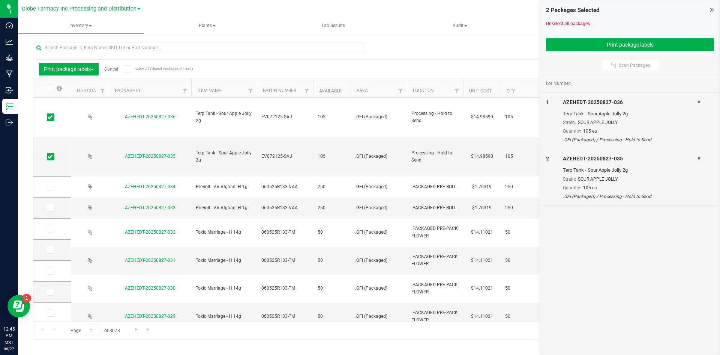
click at [111, 68] on link "Cancel" at bounding box center [111, 68] width 14 height 5
